Goal: Check status: Check status

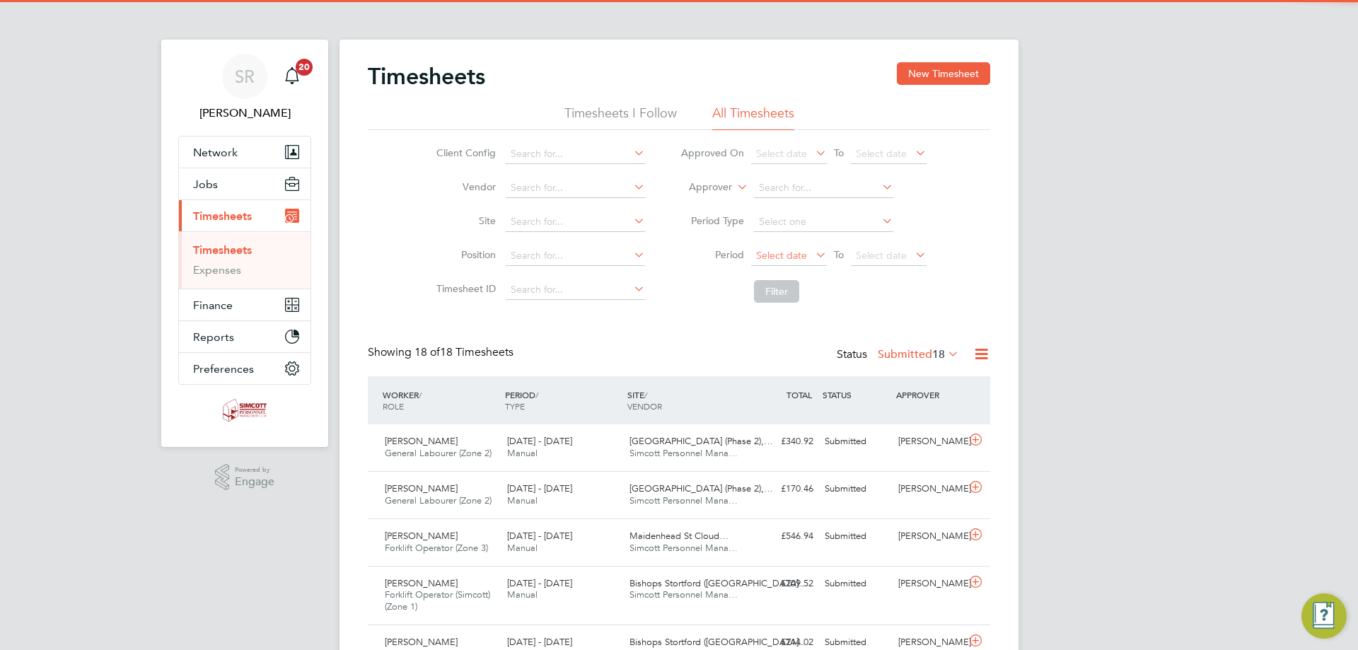
click at [798, 260] on span "Select date" at bounding box center [781, 255] width 51 height 13
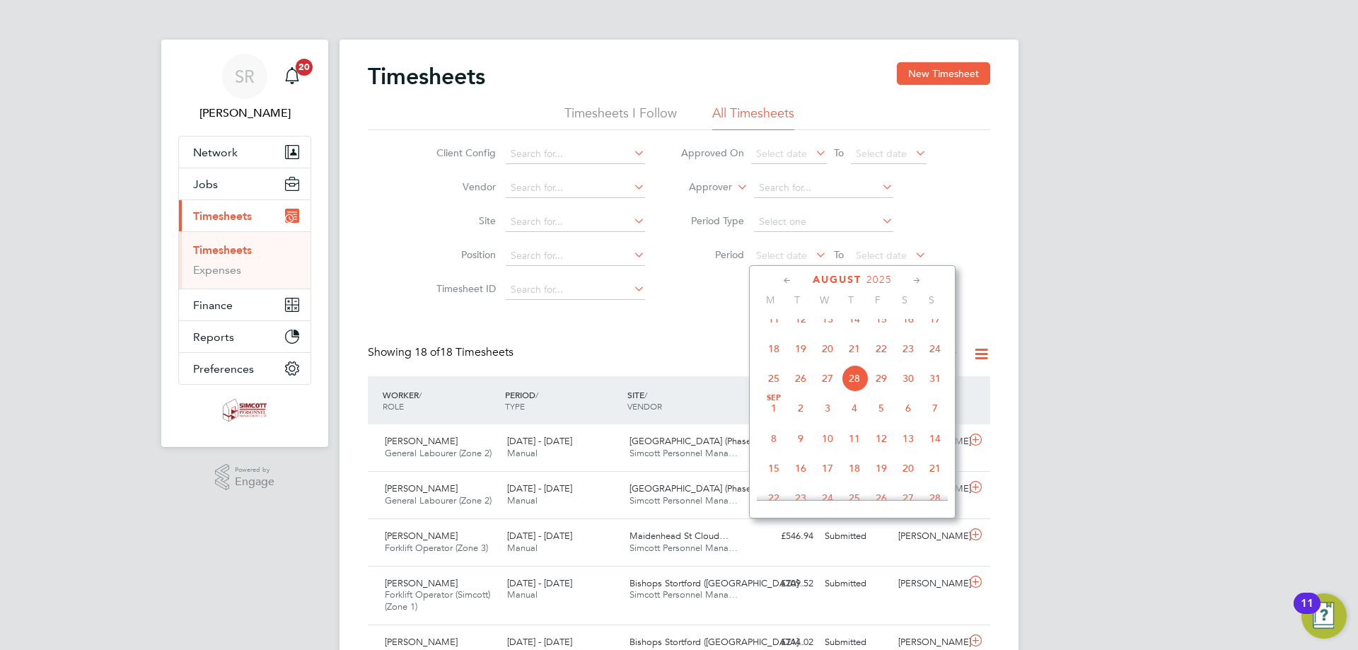
click at [773, 362] on span "18" at bounding box center [773, 348] width 27 height 27
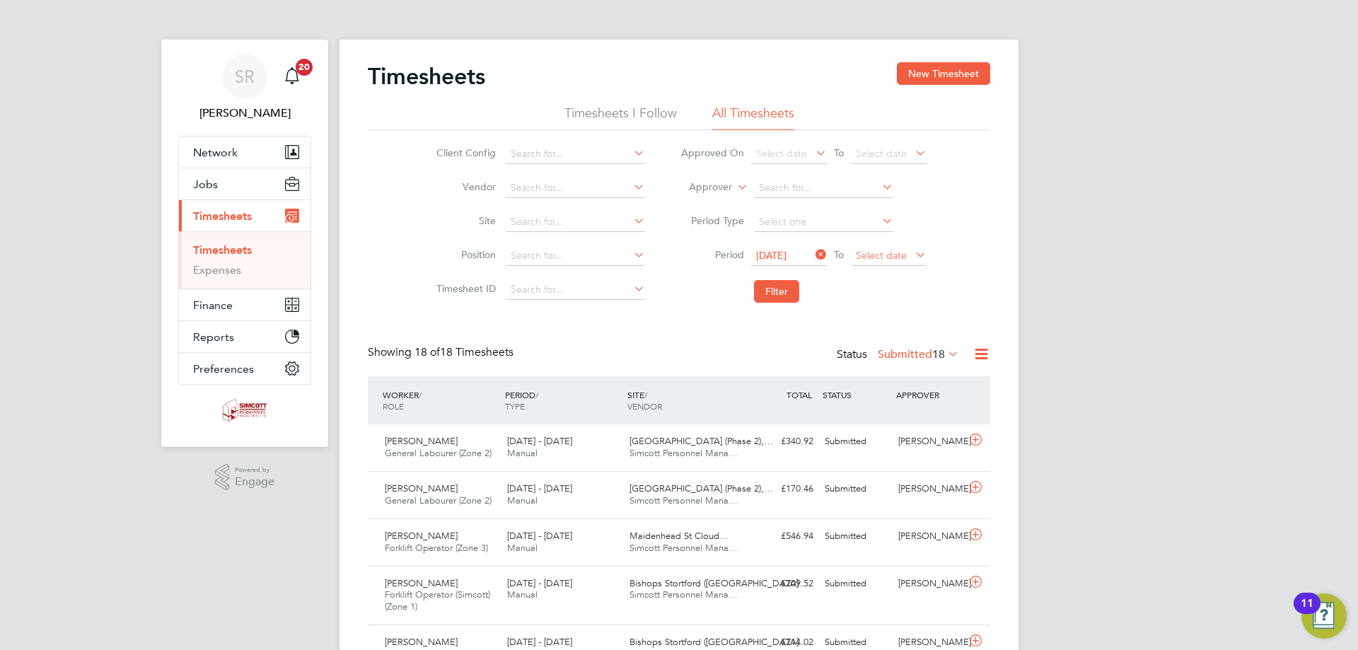
click at [878, 260] on span "Select date" at bounding box center [881, 255] width 51 height 13
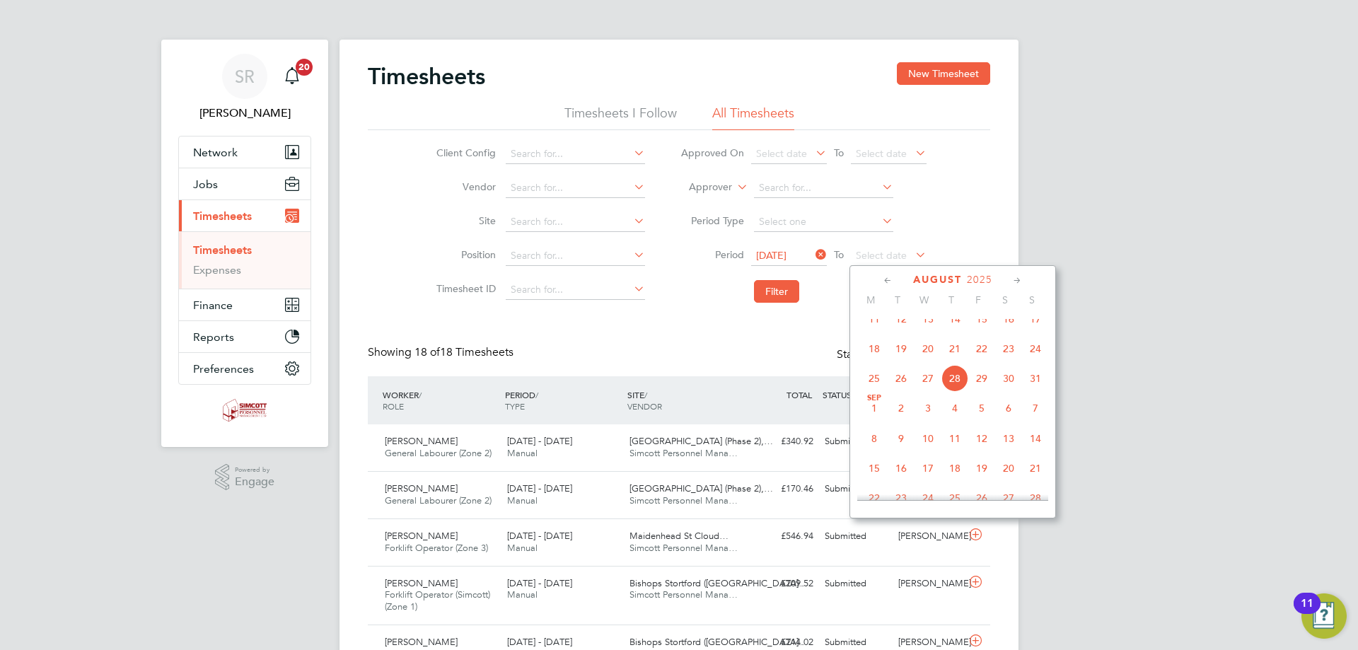
click at [1032, 358] on span "24" at bounding box center [1035, 348] width 27 height 27
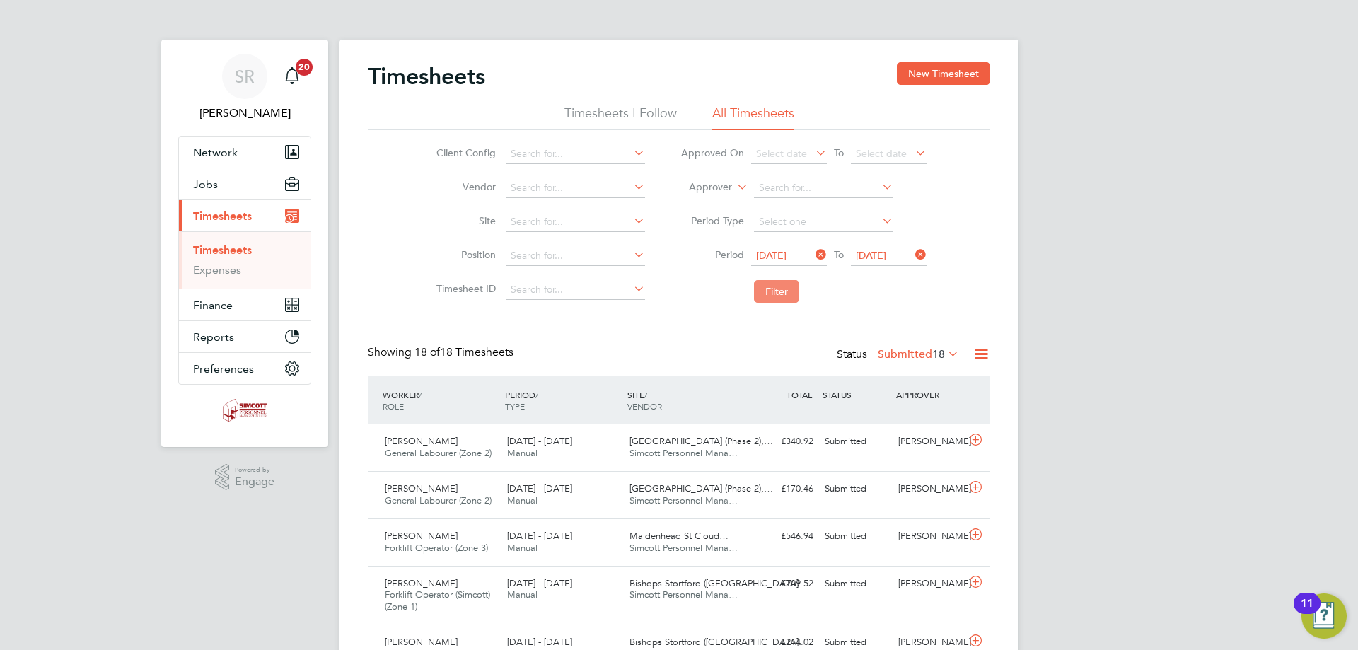
click at [781, 298] on button "Filter" at bounding box center [776, 291] width 45 height 23
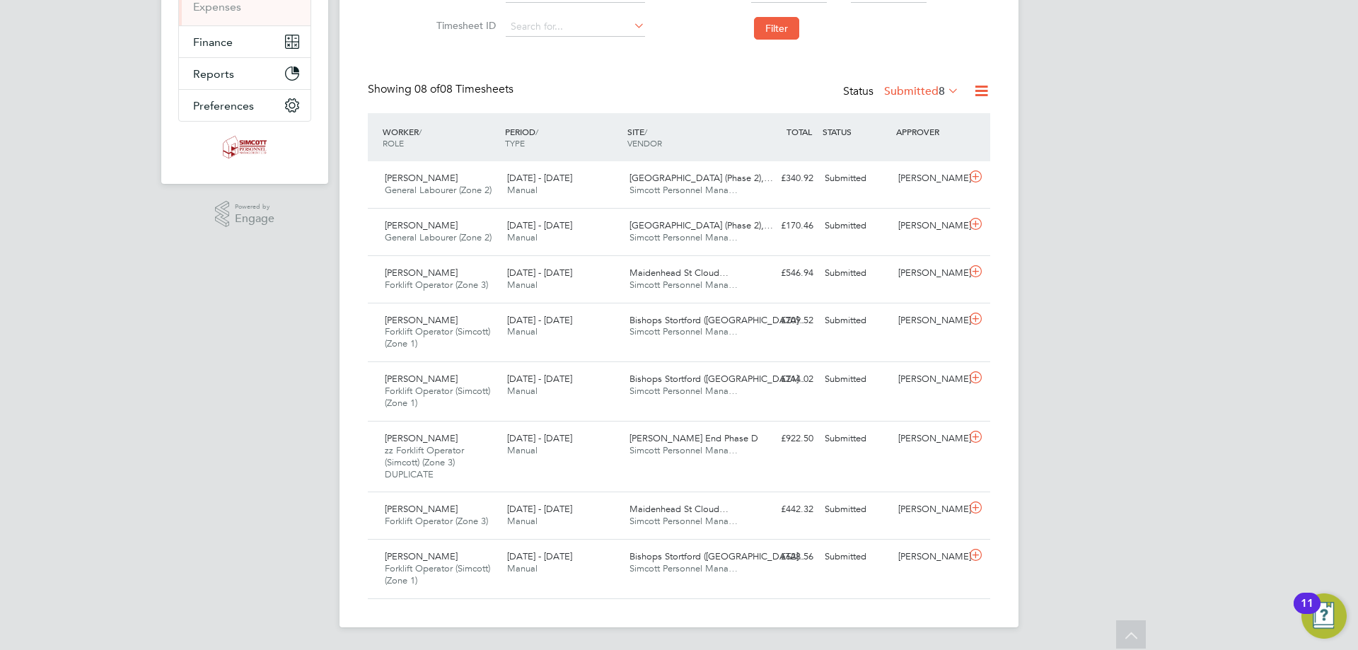
click at [914, 86] on label "Submitted 8" at bounding box center [921, 91] width 75 height 14
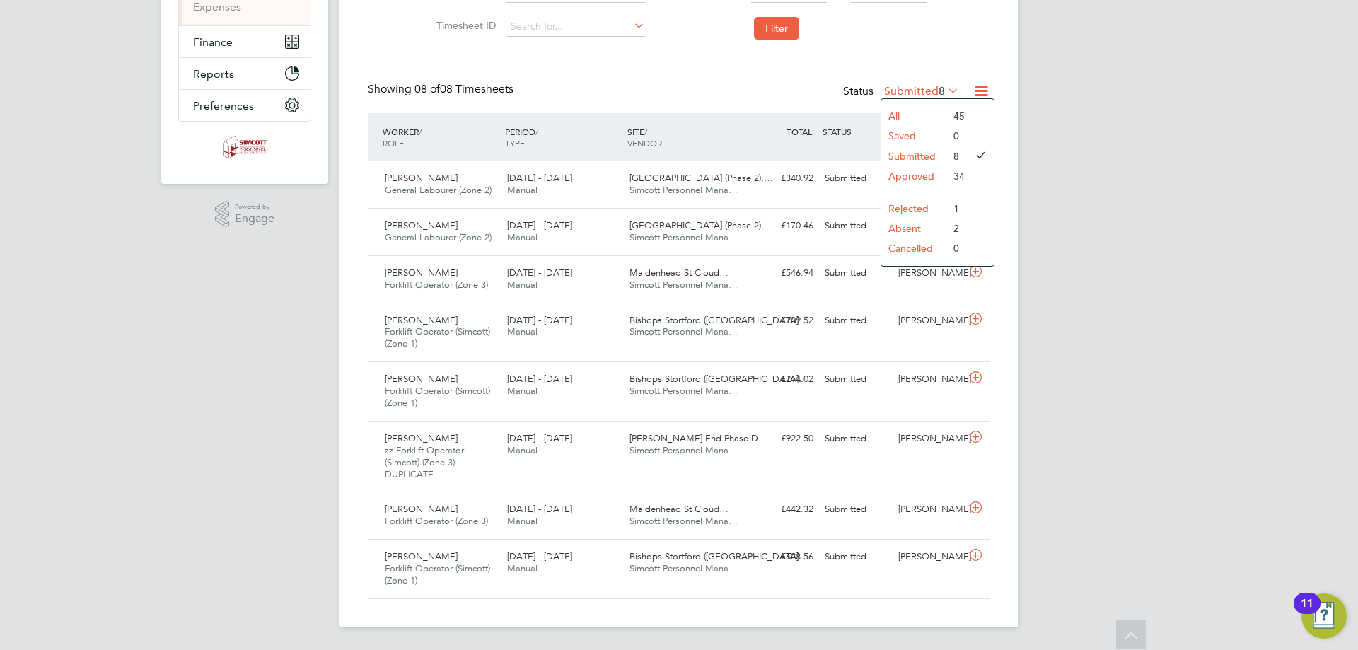
click at [918, 175] on li "Approved" at bounding box center [913, 176] width 65 height 20
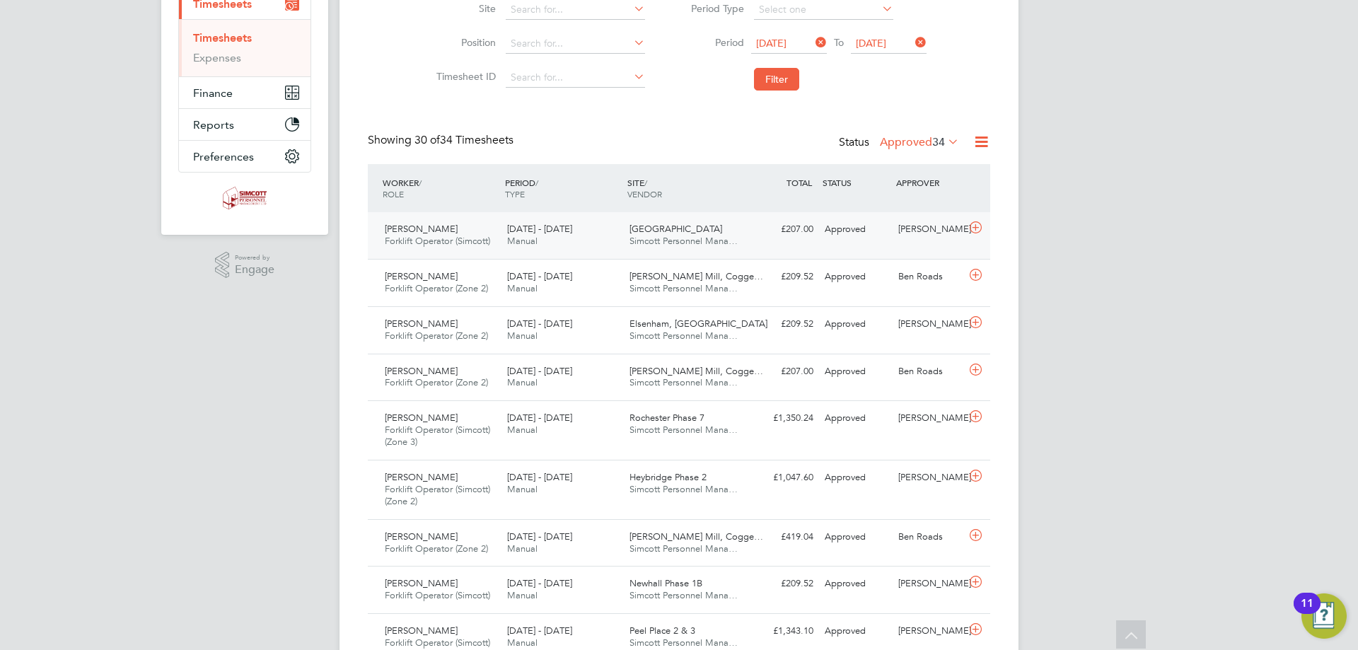
click at [766, 240] on div "£207.00 Approved" at bounding box center [782, 229] width 74 height 23
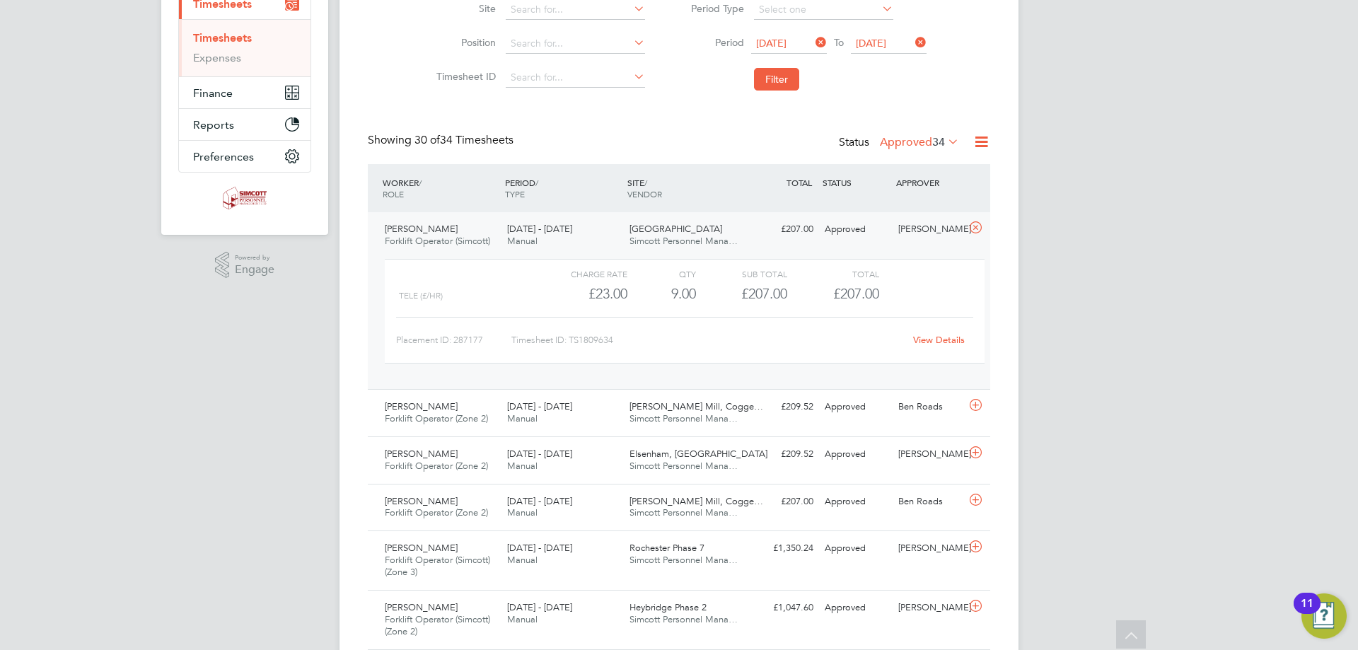
click at [765, 240] on div "£207.00 Approved" at bounding box center [782, 229] width 74 height 23
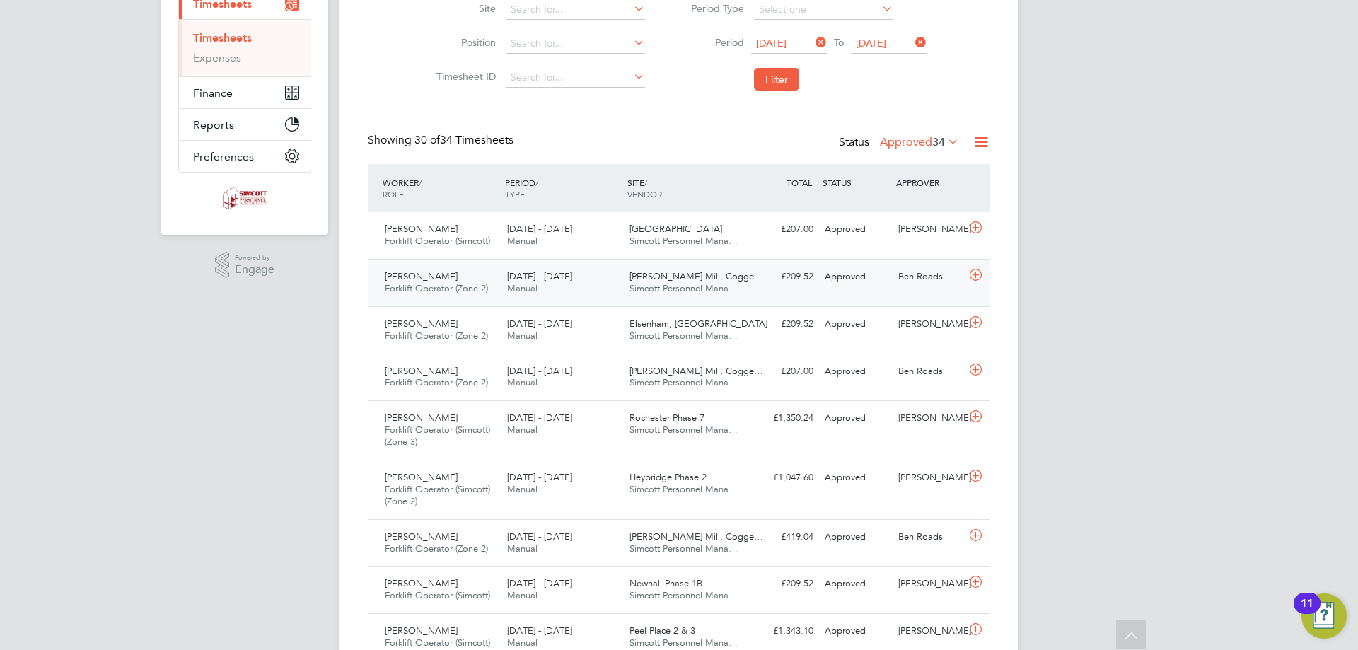
click at [590, 280] on div "[DATE] - [DATE] Manual" at bounding box center [562, 282] width 122 height 35
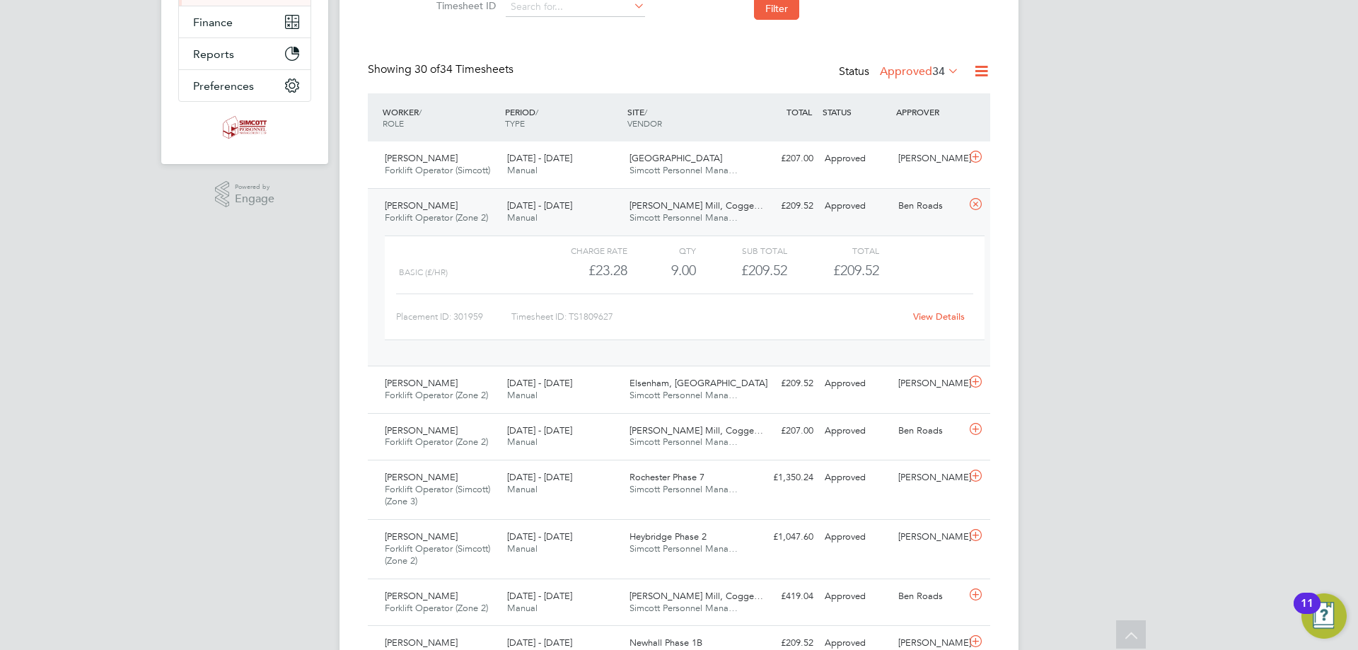
click at [697, 217] on span "Simcott Personnel Mana…" at bounding box center [683, 217] width 108 height 12
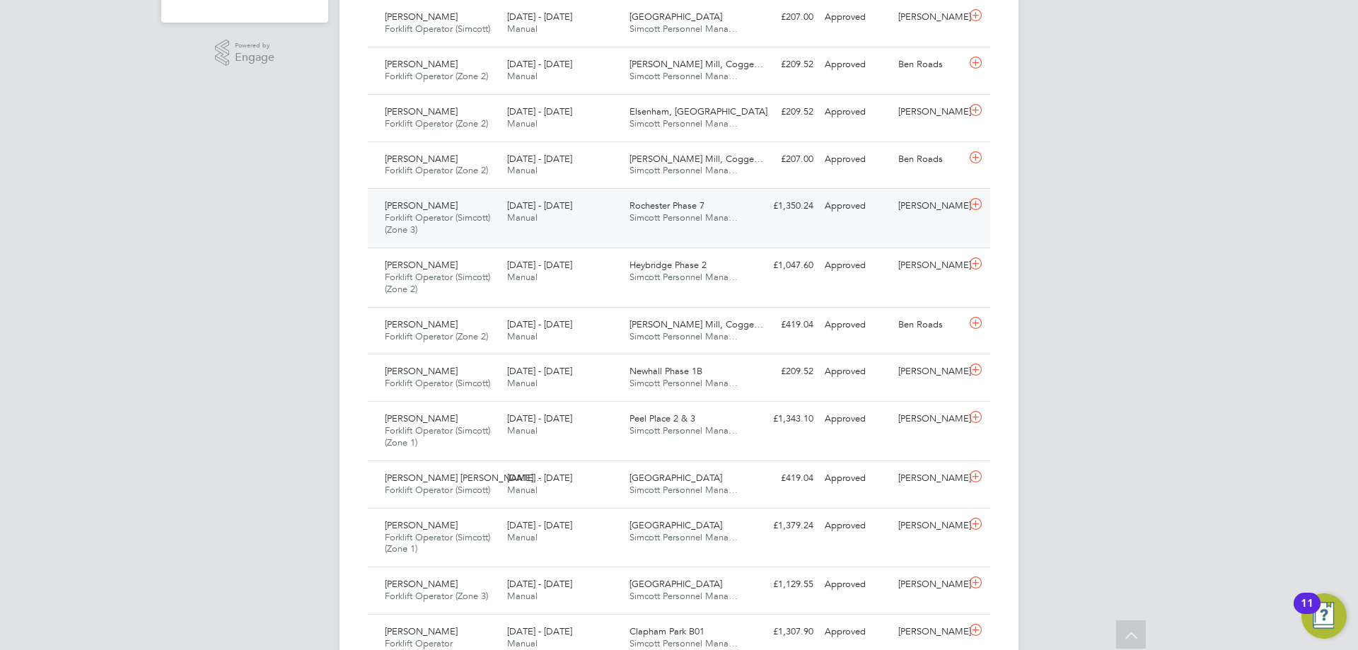
click at [639, 236] on div "[PERSON_NAME] Forklift Operator (Simcott) (Zone 3) [DATE] - [DATE] [DATE] - [DA…" at bounding box center [679, 217] width 622 height 59
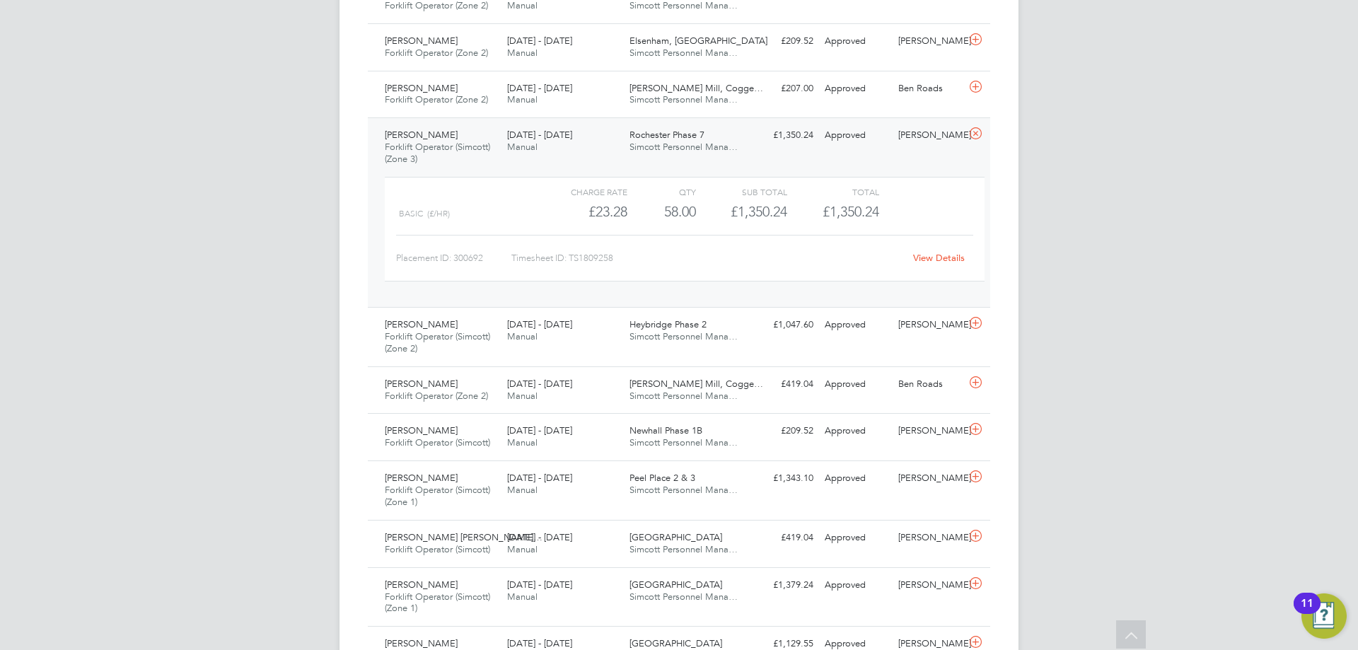
click at [551, 151] on div "[DATE] - [DATE] Manual" at bounding box center [562, 141] width 122 height 35
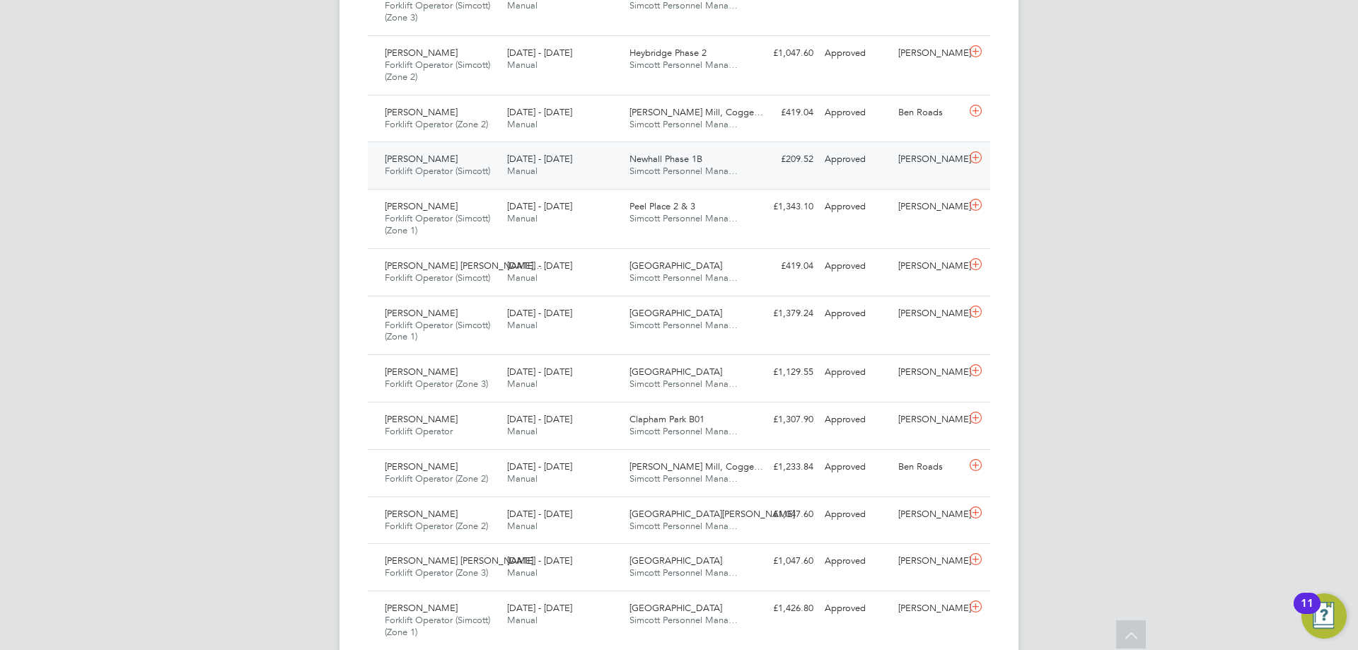
click at [562, 171] on div "[DATE] - [DATE] Manual" at bounding box center [562, 165] width 122 height 35
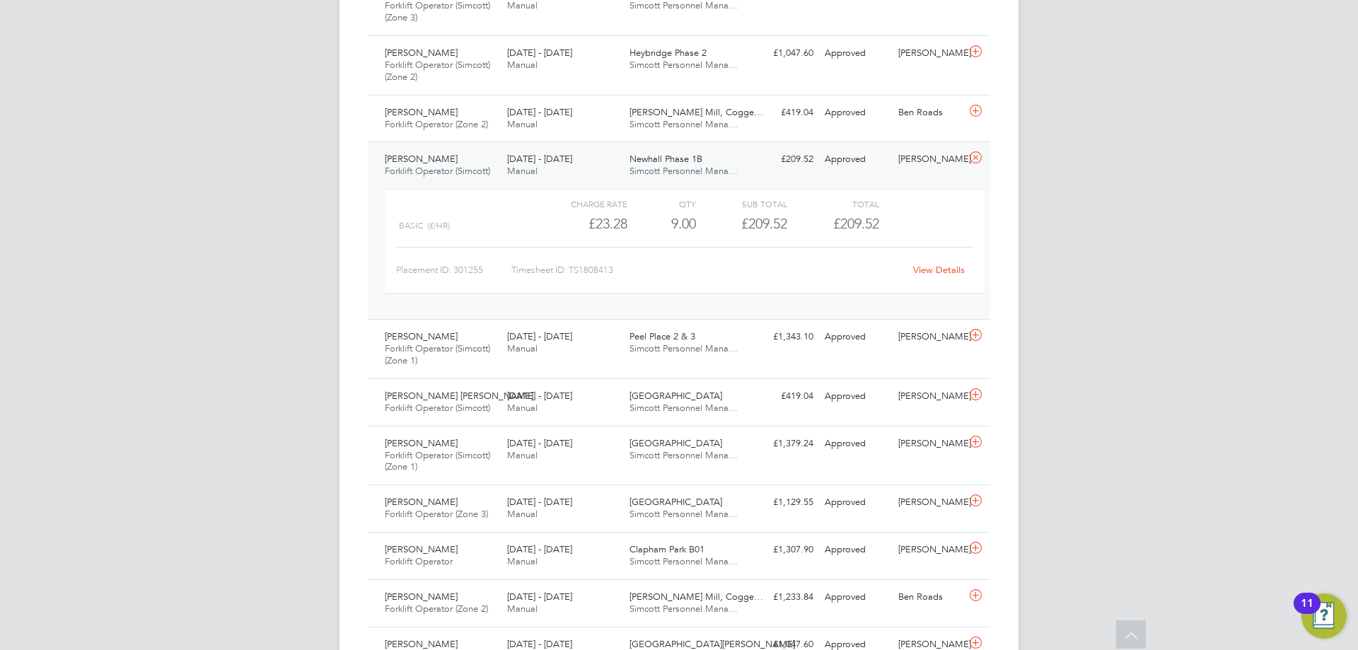
click at [562, 171] on div "[DATE] - [DATE] Manual" at bounding box center [562, 165] width 122 height 35
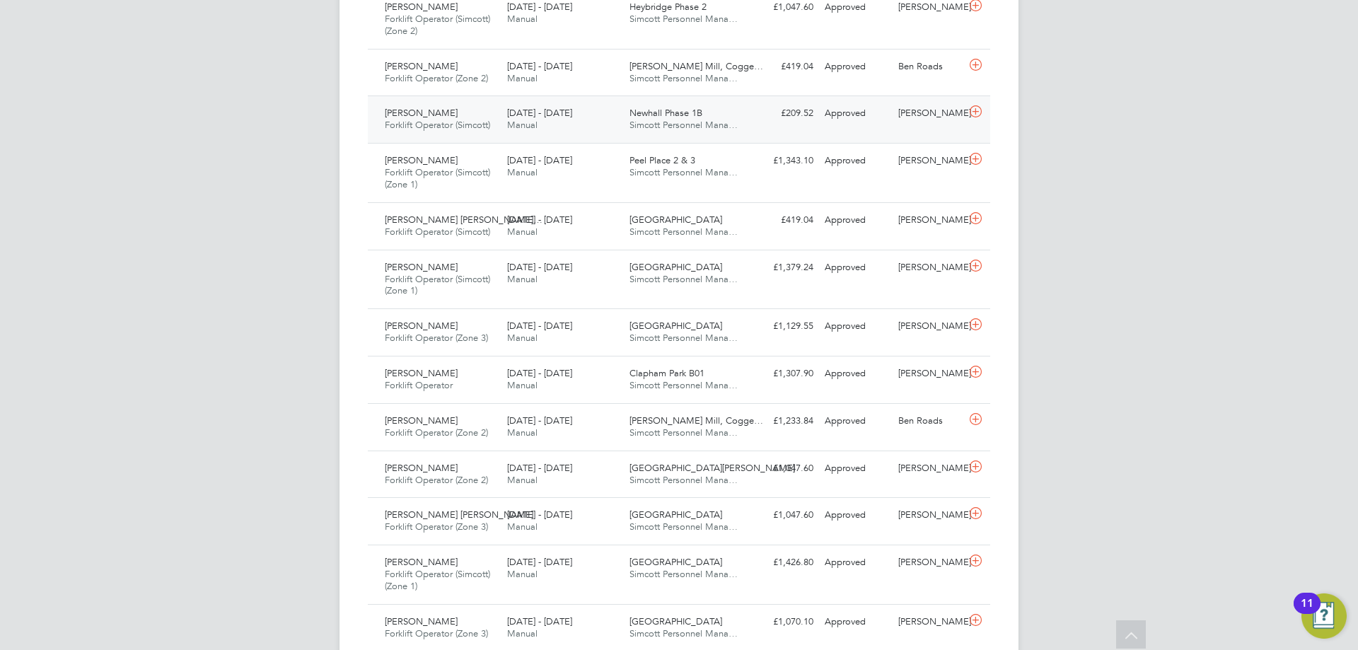
scroll to position [707, 0]
